Goal: Transaction & Acquisition: Obtain resource

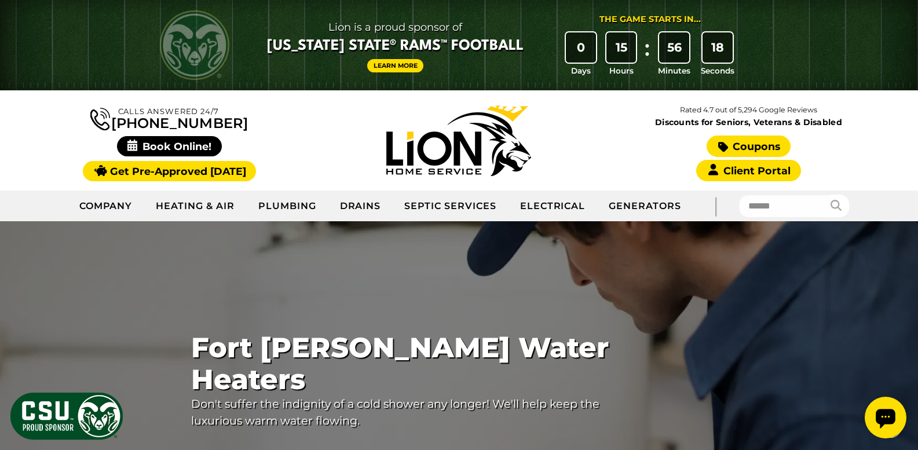
click at [758, 146] on link "Coupons" at bounding box center [747, 145] width 83 height 21
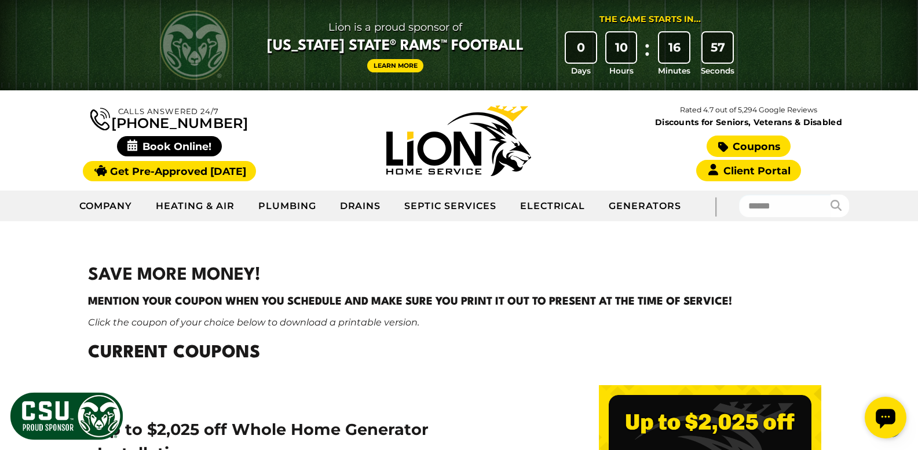
click at [759, 146] on link "Coupons" at bounding box center [747, 145] width 83 height 21
click at [308, 117] on div "Calls Answered 24/7 [PHONE_NUMBER]" at bounding box center [170, 140] width 290 height 77
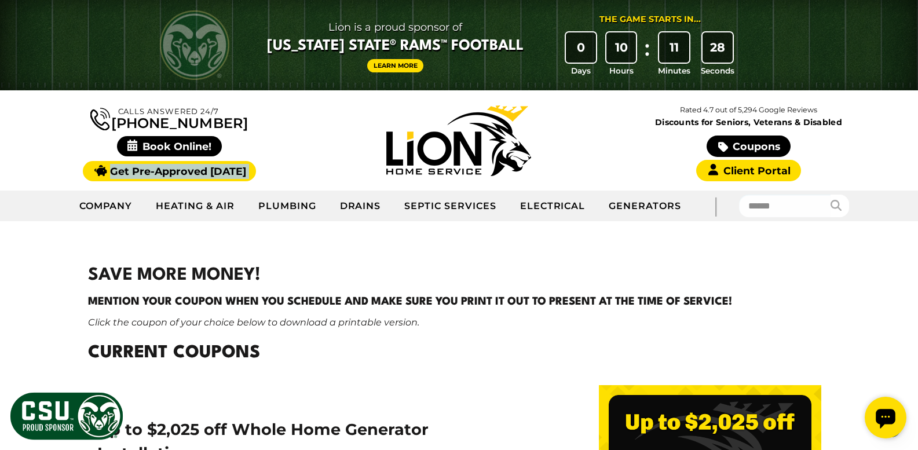
click at [307, 117] on div "Calls Answered 24/7 [PHONE_NUMBER]" at bounding box center [170, 140] width 290 height 77
